Goal: Find specific page/section: Find specific page/section

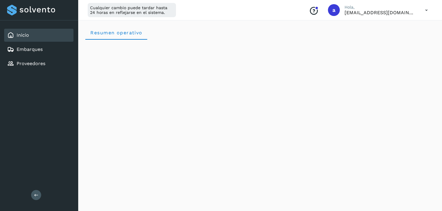
scroll to position [365, 0]
click at [63, 33] on div "Inicio" at bounding box center [38, 35] width 69 height 13
click at [26, 36] on link "Inicio" at bounding box center [23, 35] width 12 height 6
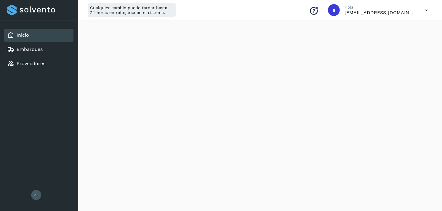
click at [26, 36] on link "Inicio" at bounding box center [23, 35] width 12 height 6
click at [42, 43] on div "Embarques" at bounding box center [38, 49] width 69 height 13
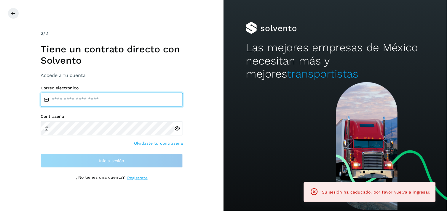
type input "**********"
